Goal: Transaction & Acquisition: Purchase product/service

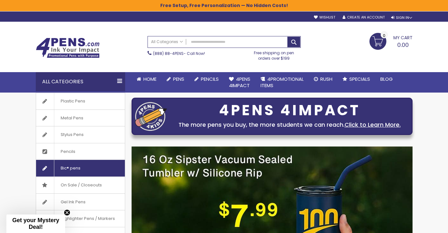
click at [97, 169] on link "Bic® pens" at bounding box center [80, 168] width 89 height 17
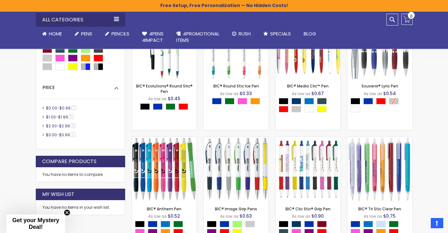
scroll to position [267, 0]
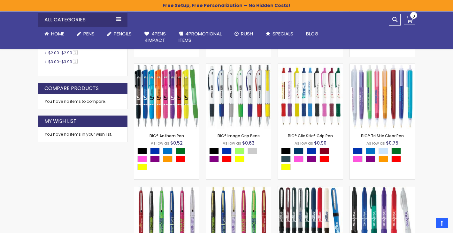
click at [430, 99] on div "Close dialog Sign up to get your Mystery Discount ! Name Email Send Me the Deal…" at bounding box center [226, 116] width 453 height 233
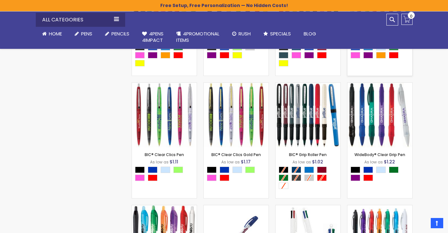
scroll to position [395, 0]
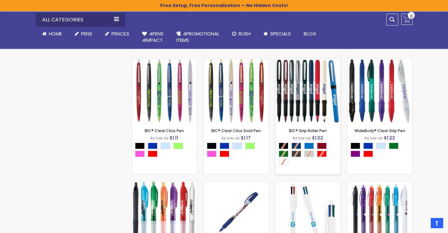
click at [309, 85] on img at bounding box center [308, 91] width 65 height 65
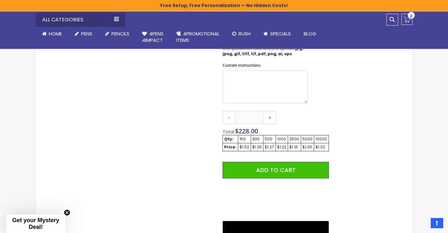
scroll to position [331, 0]
